Goal: Feedback & Contribution: Submit feedback/report problem

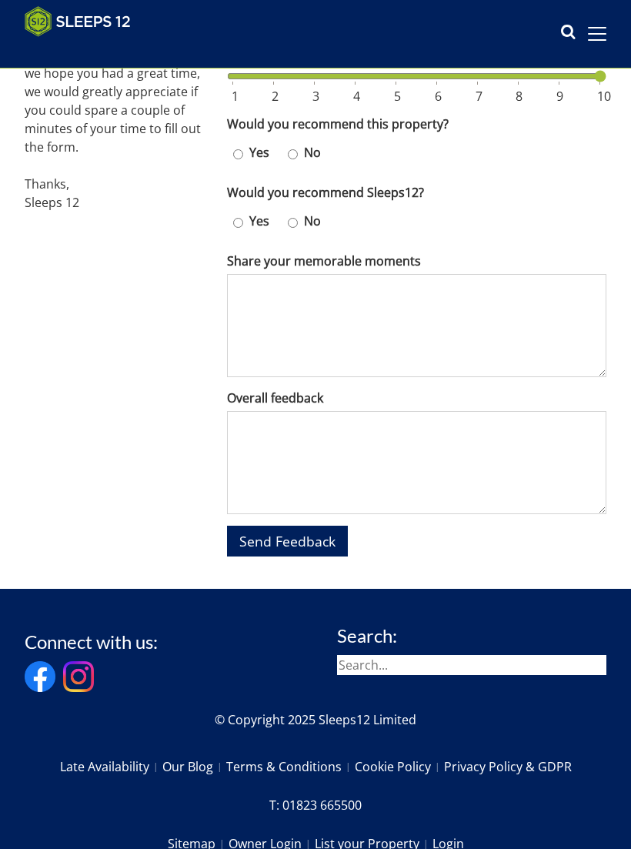
click at [248, 143] on label "Yes" at bounding box center [259, 152] width 32 height 18
click at [243, 143] on input "Yes" at bounding box center [238, 154] width 10 height 22
radio input "true"
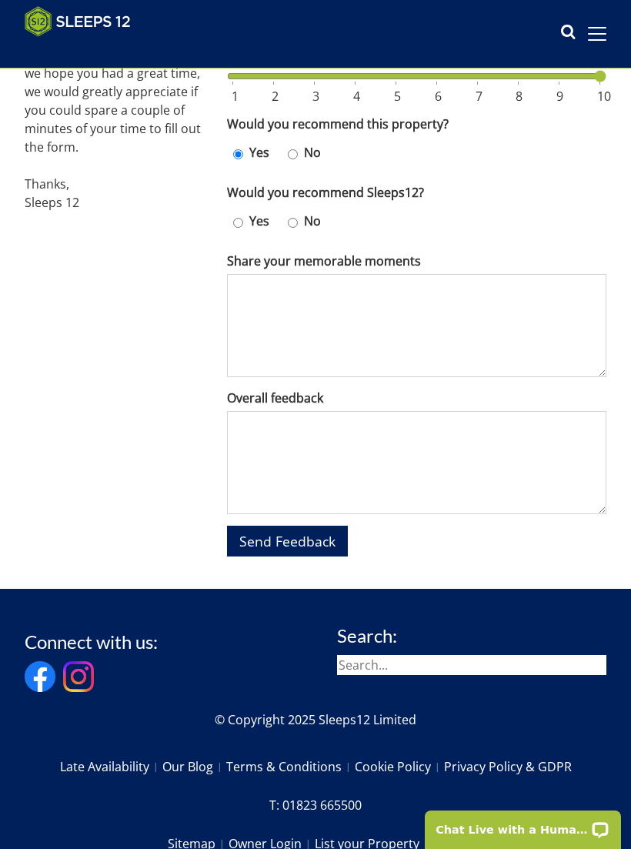
click at [246, 212] on label "Yes" at bounding box center [259, 221] width 32 height 18
click at [243, 212] on input "Yes" at bounding box center [238, 223] width 10 height 22
radio input "true"
click at [279, 278] on textarea "Share your memorable moments" at bounding box center [416, 325] width 379 height 103
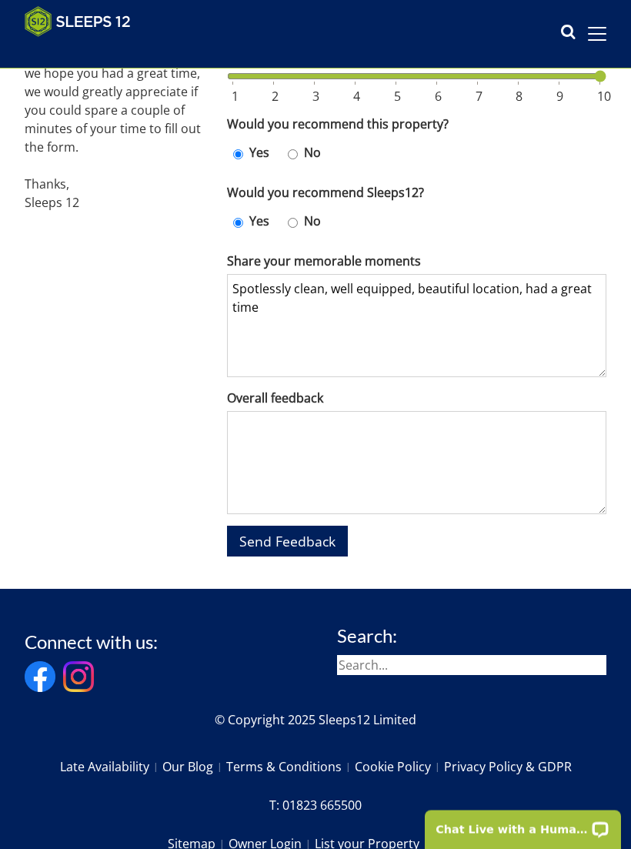
type textarea "Spotlessly clean, well equipped, beautiful location, had a great time"
click at [307, 533] on span "Send Feedback" at bounding box center [287, 542] width 96 height 18
